Goal: Task Accomplishment & Management: Complete application form

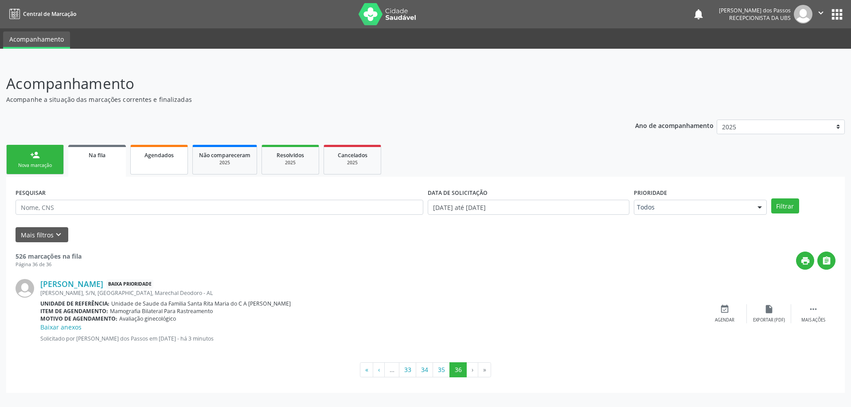
click at [159, 156] on span "Agendados" at bounding box center [158, 156] width 29 height 8
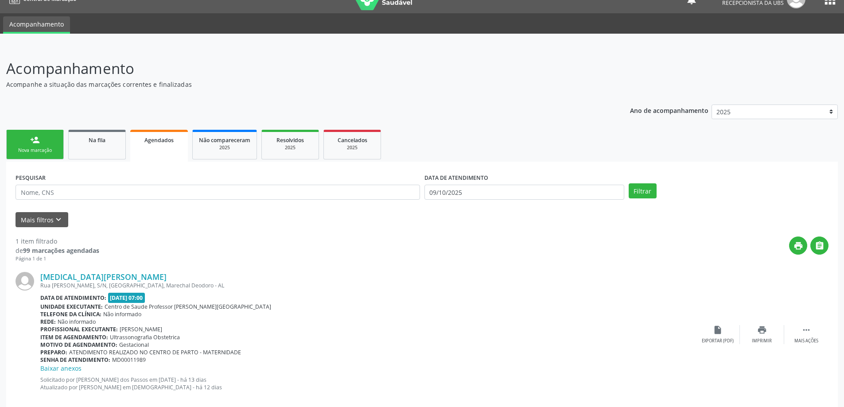
scroll to position [30, 0]
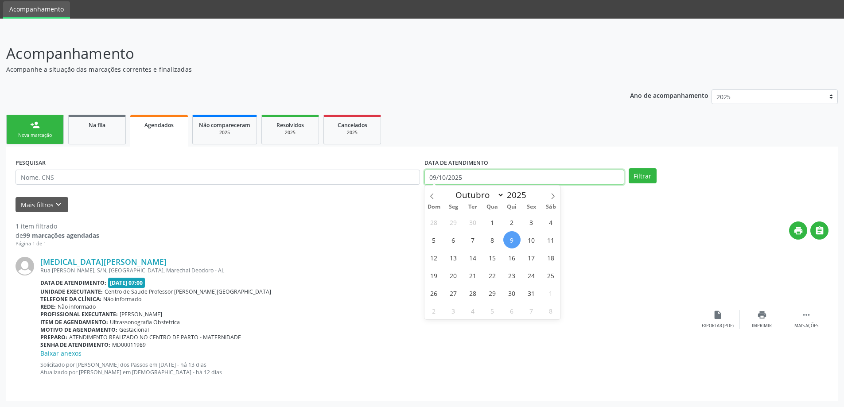
click at [454, 181] on input "09/10/2025" at bounding box center [524, 177] width 200 height 15
click at [514, 237] on span "9" at bounding box center [511, 239] width 17 height 17
type input "09/10/2025"
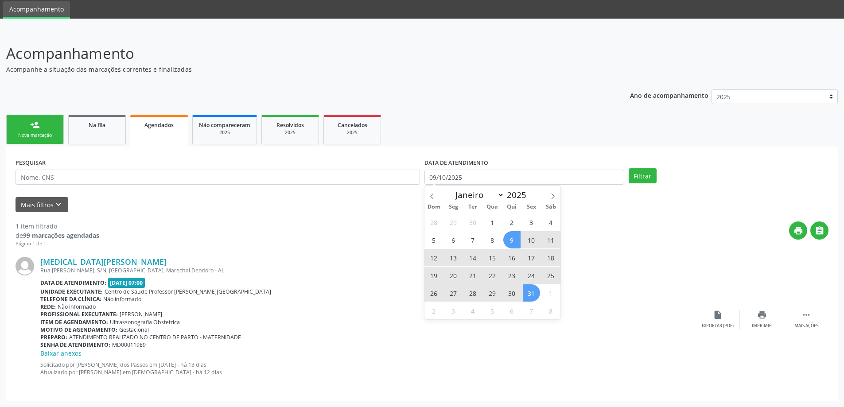
click at [531, 294] on span "31" at bounding box center [531, 292] width 17 height 17
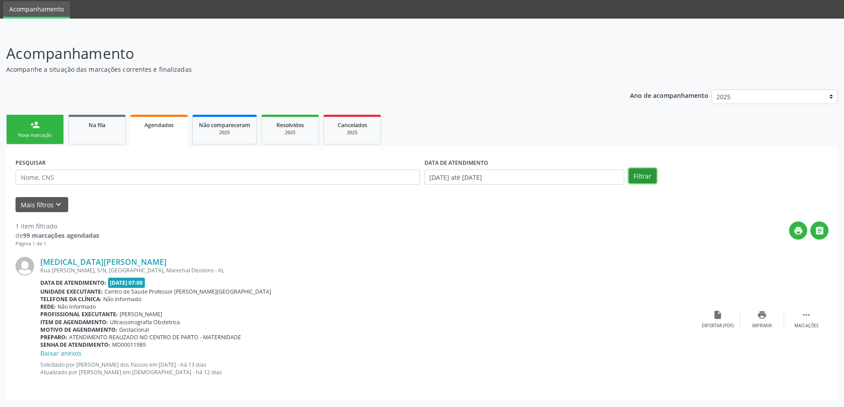
click at [643, 177] on button "Filtrar" at bounding box center [643, 175] width 28 height 15
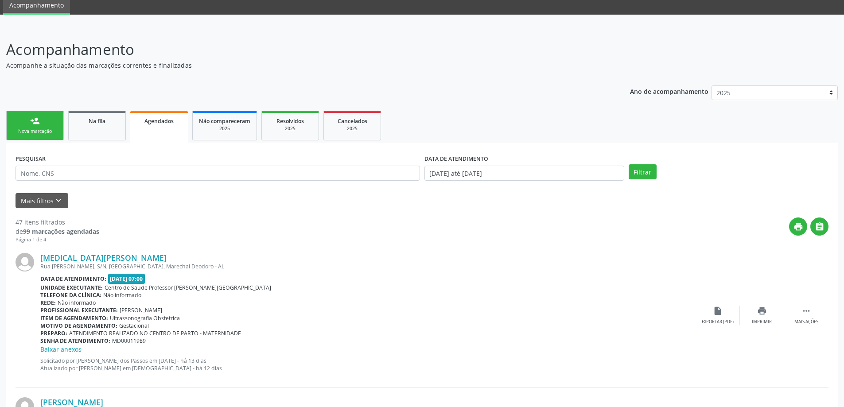
scroll to position [0, 0]
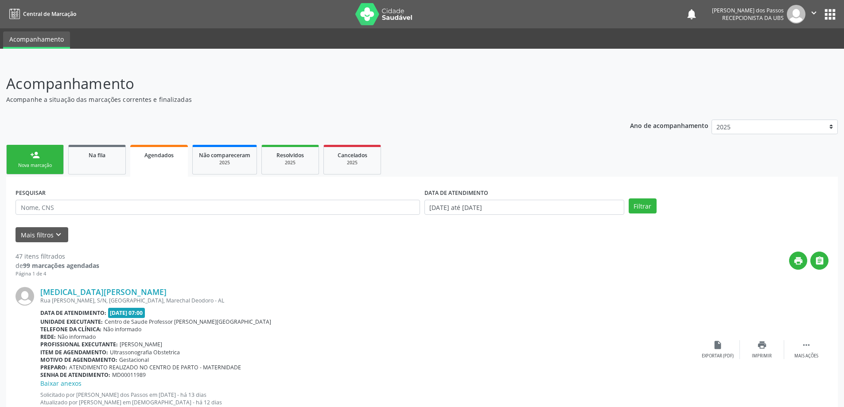
click at [41, 165] on div "Nova marcação" at bounding box center [35, 165] width 44 height 7
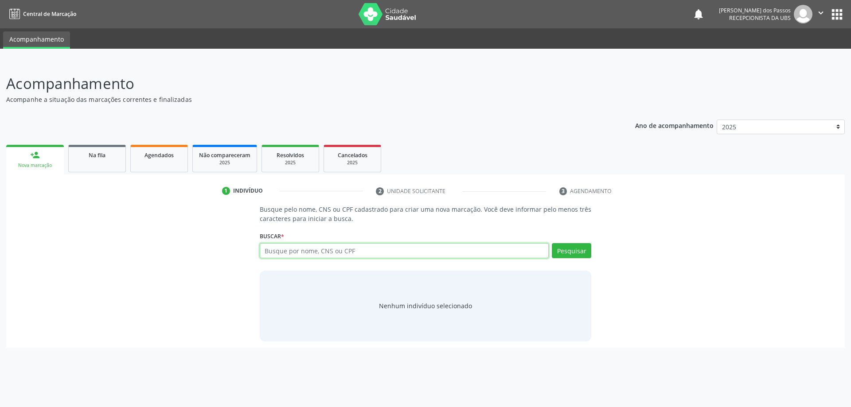
click at [471, 252] on input "text" at bounding box center [404, 250] width 289 height 15
type input "15014187420"
click at [561, 252] on button "Pesquisar" at bounding box center [571, 250] width 39 height 15
type input "15014187420"
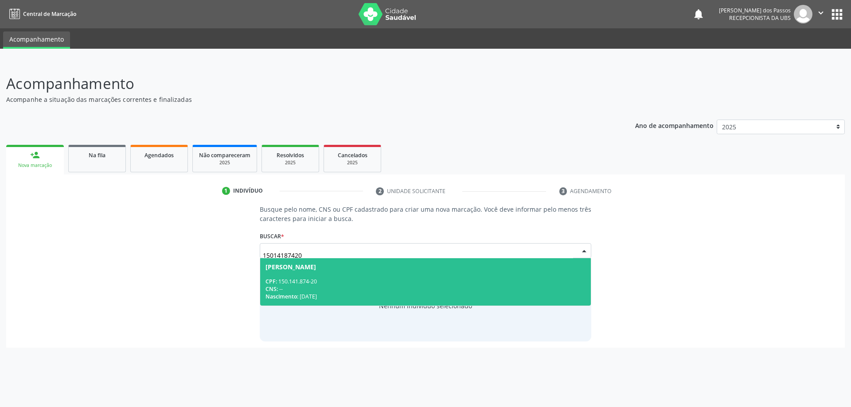
click at [398, 282] on div "CPF: 150.141.874-20" at bounding box center [425, 282] width 320 height 8
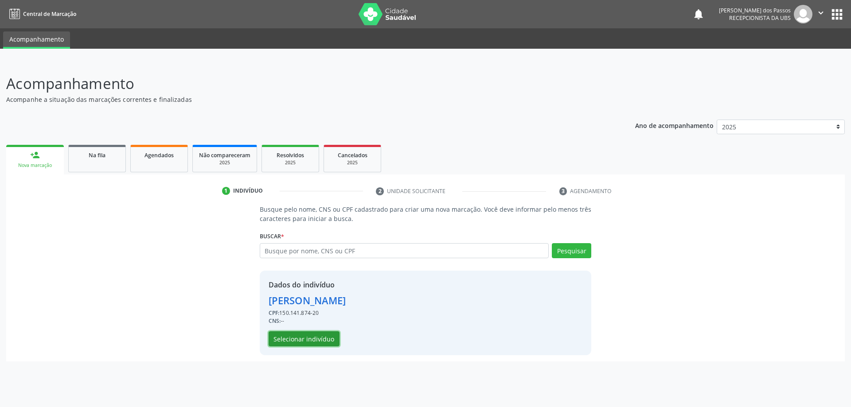
click at [321, 341] on button "Selecionar indivíduo" at bounding box center [303, 338] width 71 height 15
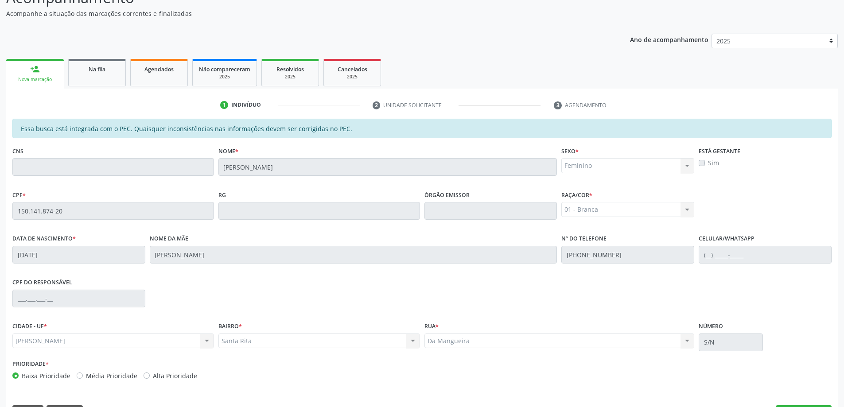
scroll to position [111, 0]
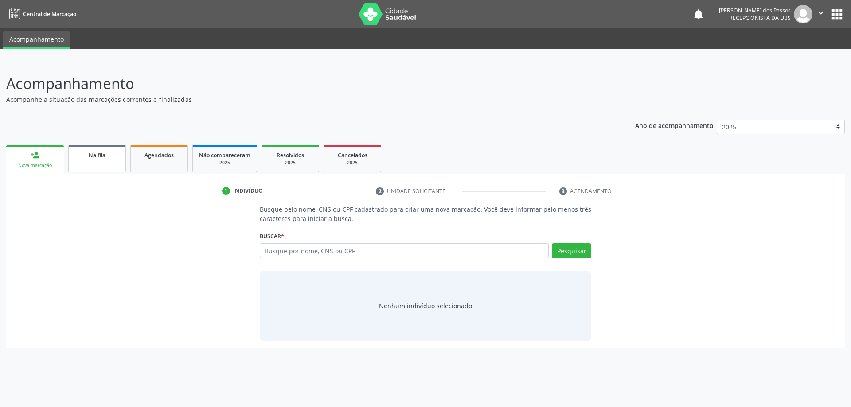
click at [94, 155] on span "Na fila" at bounding box center [97, 156] width 17 height 8
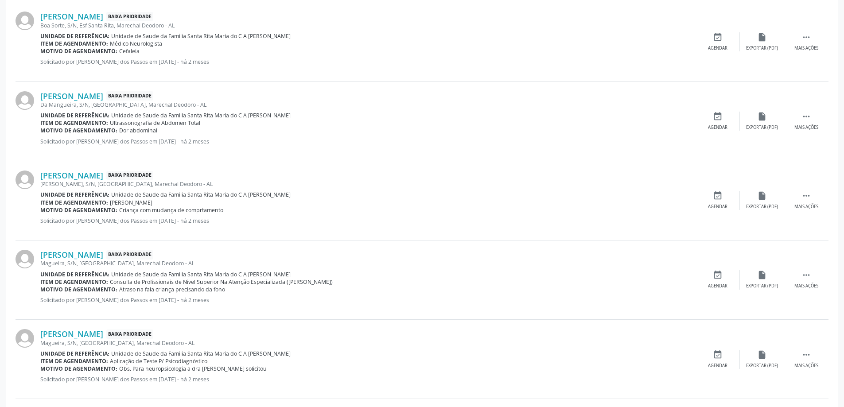
scroll to position [1104, 0]
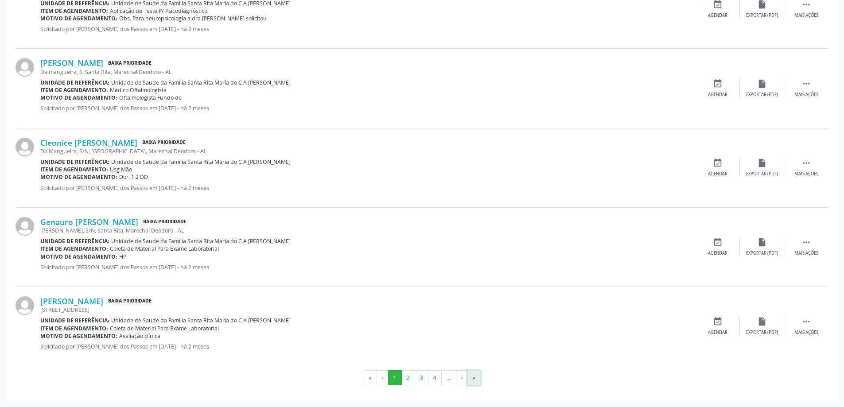
click at [475, 378] on button "»" at bounding box center [473, 377] width 13 height 15
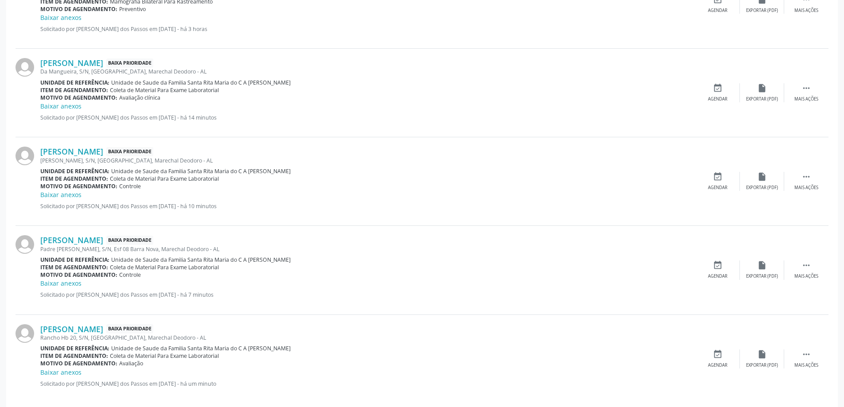
scroll to position [613, 0]
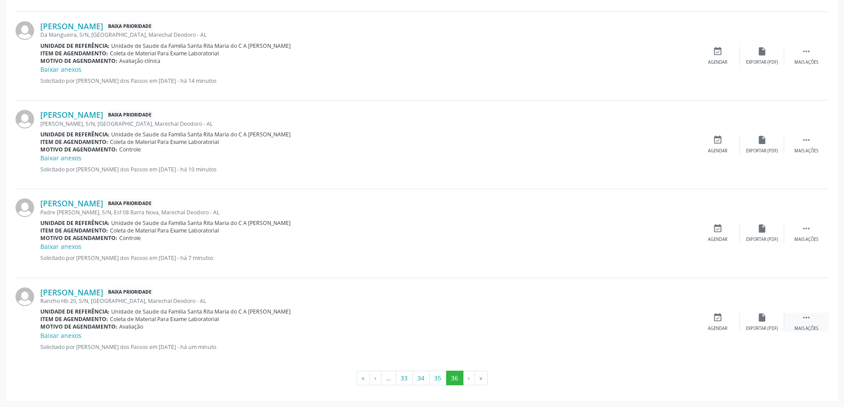
click at [807, 319] on icon "" at bounding box center [806, 318] width 10 height 10
click at [676, 322] on icon "print" at bounding box center [673, 318] width 10 height 10
click at [434, 378] on button "35" at bounding box center [437, 378] width 17 height 15
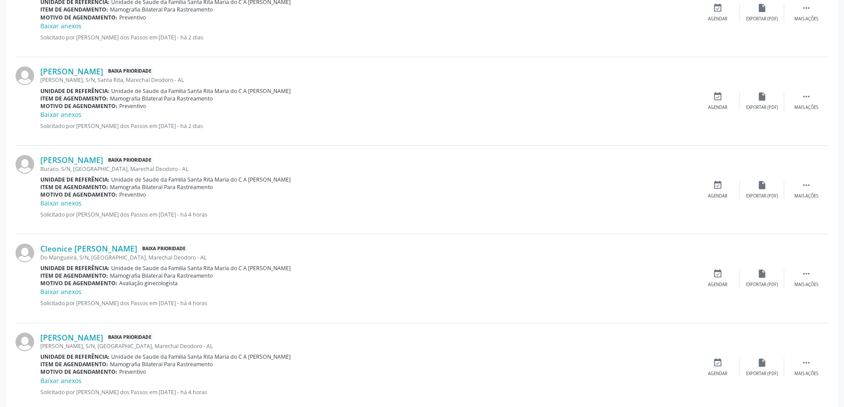
scroll to position [1241, 0]
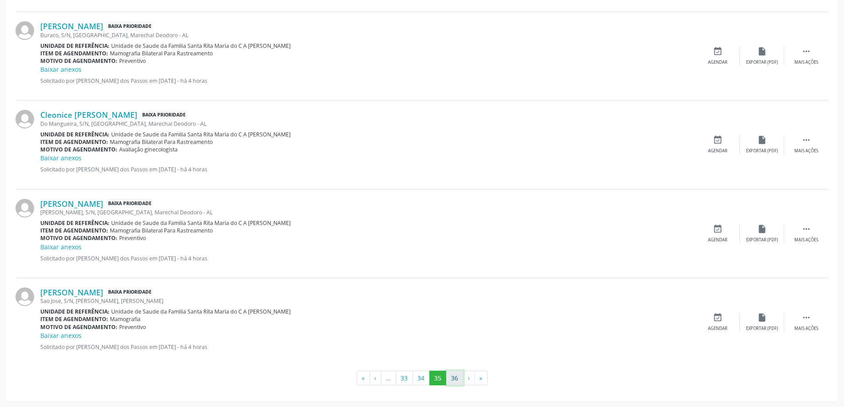
click at [455, 378] on button "36" at bounding box center [454, 378] width 17 height 15
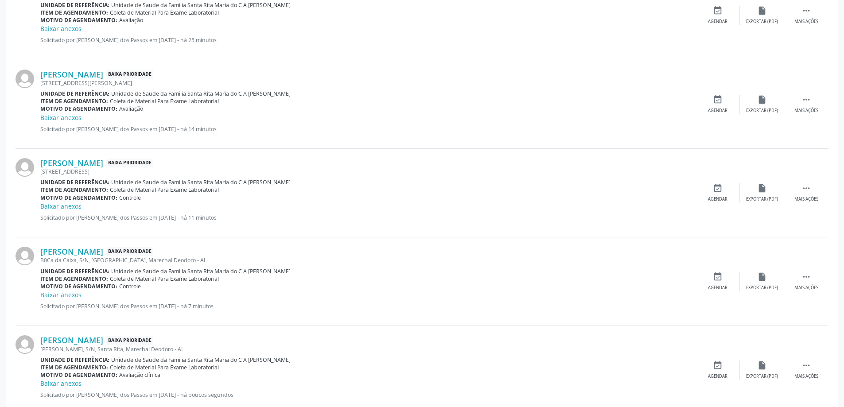
scroll to position [975, 0]
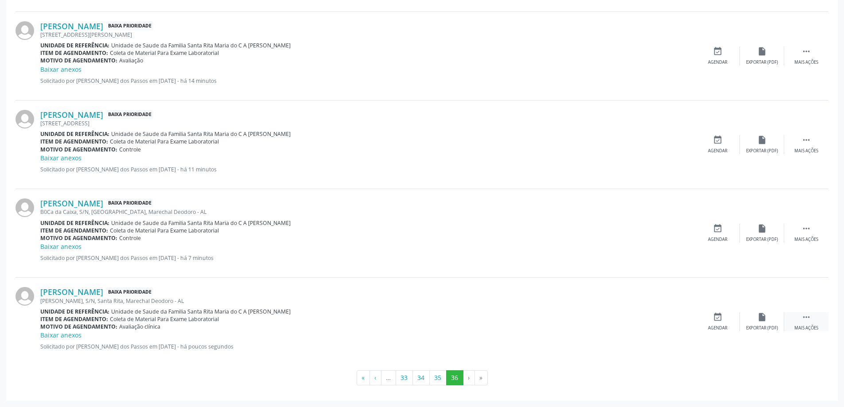
drag, startPoint x: 808, startPoint y: 318, endPoint x: 788, endPoint y: 325, distance: 20.6
click at [808, 318] on icon "" at bounding box center [806, 317] width 10 height 10
click at [669, 319] on icon "print" at bounding box center [673, 317] width 10 height 10
click at [437, 377] on button "35" at bounding box center [437, 377] width 17 height 15
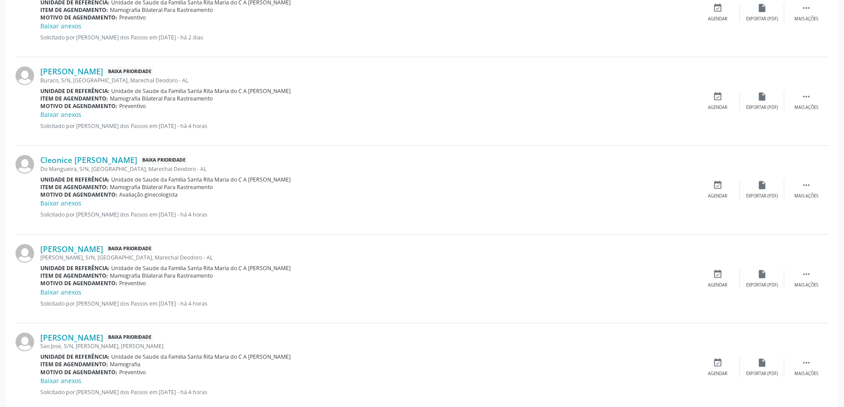
scroll to position [1241, 0]
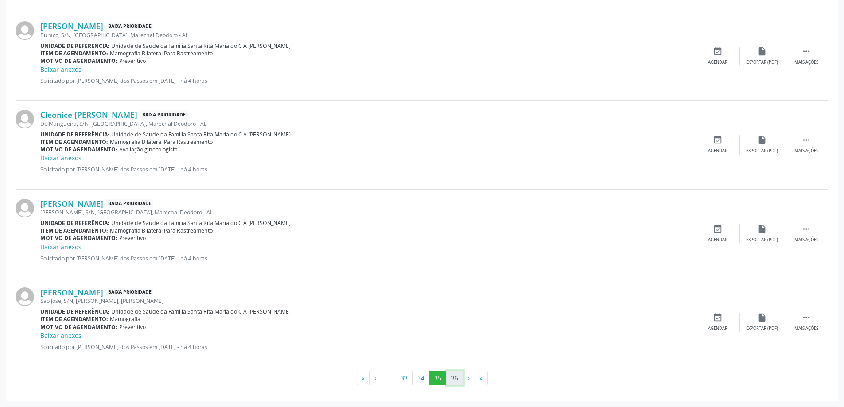
click at [454, 375] on button "36" at bounding box center [454, 378] width 17 height 15
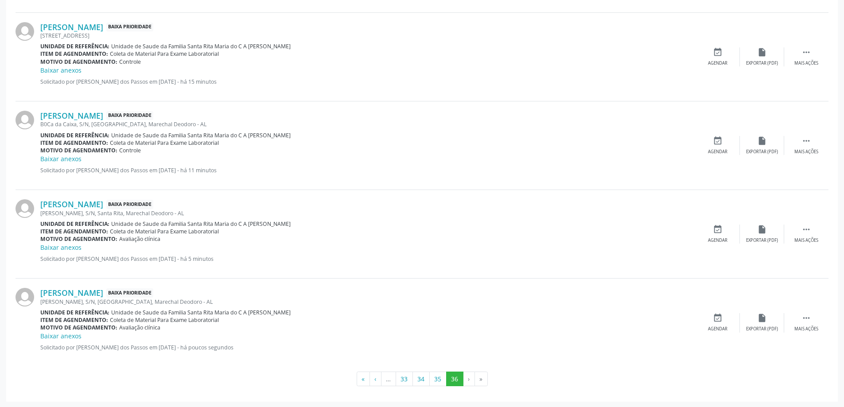
scroll to position [1064, 0]
click at [804, 317] on icon "" at bounding box center [806, 317] width 10 height 10
click at [671, 321] on icon "print" at bounding box center [673, 317] width 10 height 10
